Goal: Task Accomplishment & Management: Use online tool/utility

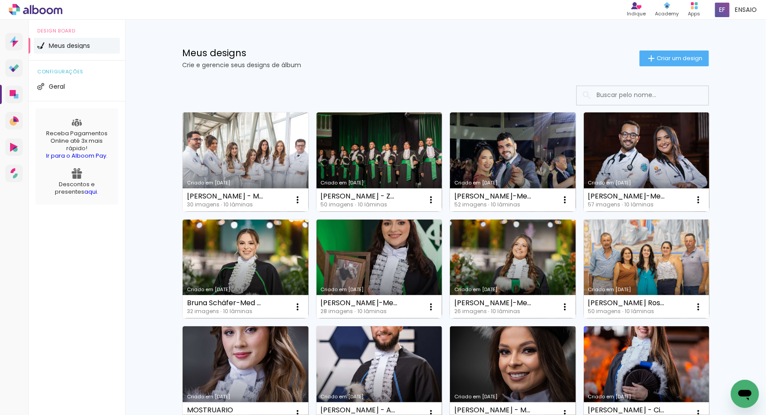
scroll to position [538, 0]
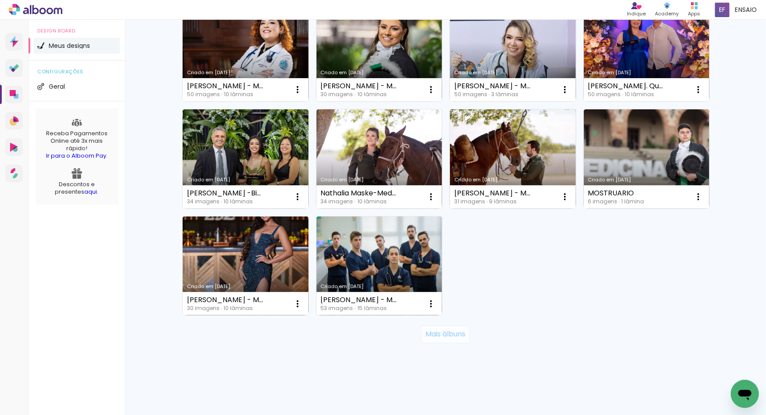
click at [0, 0] on slot "Mais álbuns" at bounding box center [0, 0] width 0 height 0
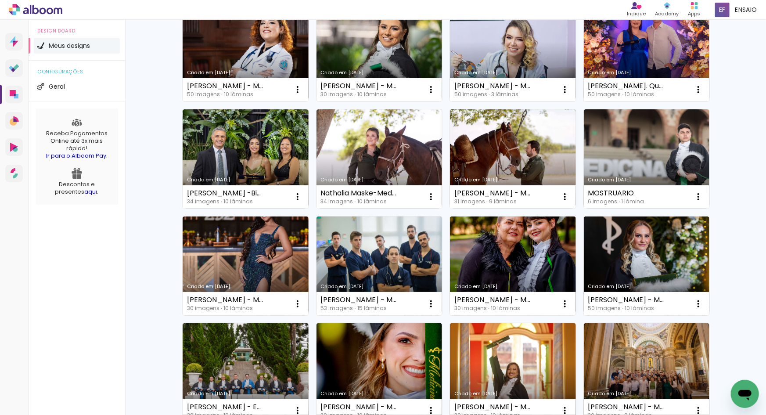
scroll to position [841, 0]
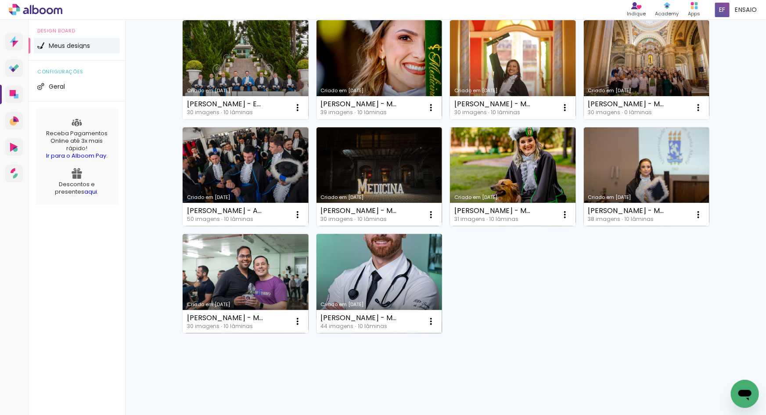
click at [377, 291] on link "Criado em [DATE]" at bounding box center [380, 283] width 126 height 99
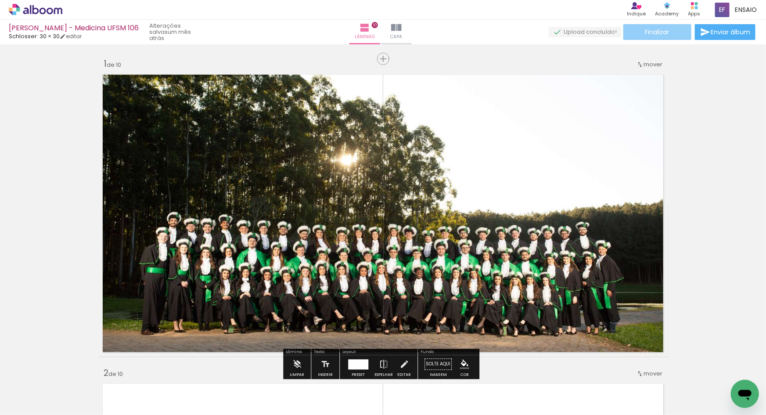
click at [654, 34] on span "Finalizar" at bounding box center [658, 32] width 24 height 6
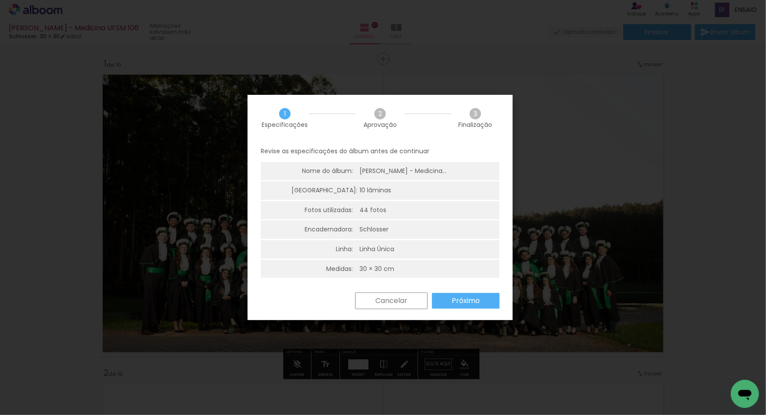
click at [0, 0] on slot "Próximo" at bounding box center [0, 0] width 0 height 0
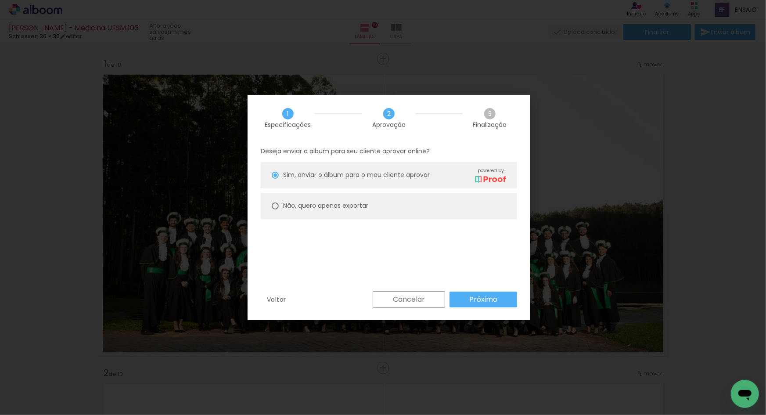
click at [0, 0] on slot "Não, quero apenas exportar" at bounding box center [0, 0] width 0 height 0
type paper-radio-button "on"
click at [0, 0] on slot "Próximo" at bounding box center [0, 0] width 0 height 0
type input "Alta, 300 DPI"
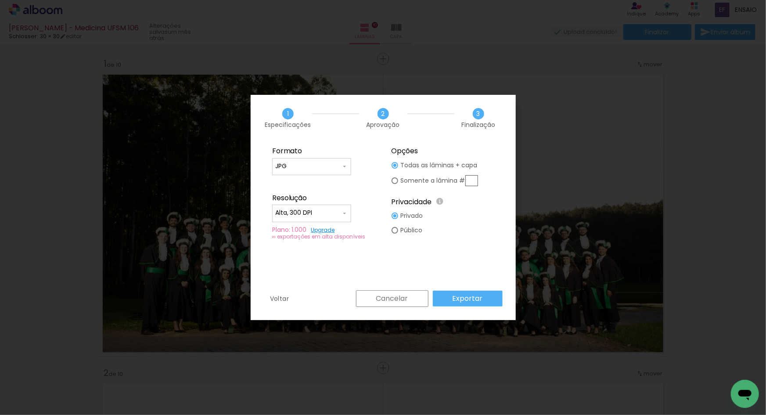
click at [0, 0] on slot "Exportar" at bounding box center [0, 0] width 0 height 0
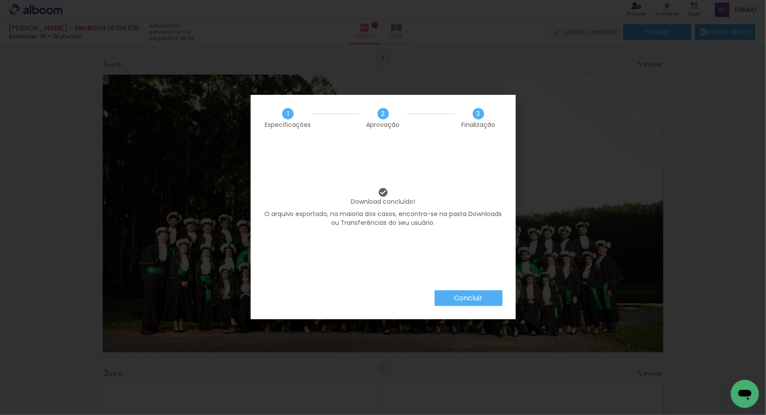
click at [0, 0] on slot "Concluir" at bounding box center [0, 0] width 0 height 0
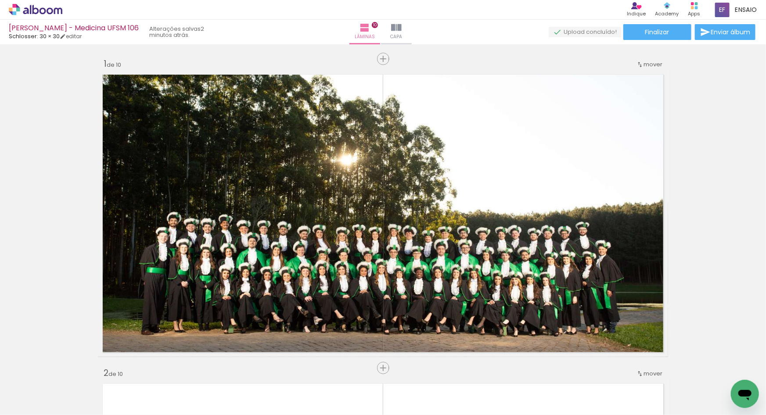
click at [45, 28] on div "[PERSON_NAME] - Medicina UFSM 106" at bounding box center [74, 29] width 130 height 8
click at [51, 4] on icon at bounding box center [36, 9] width 54 height 11
